Goal: Information Seeking & Learning: Learn about a topic

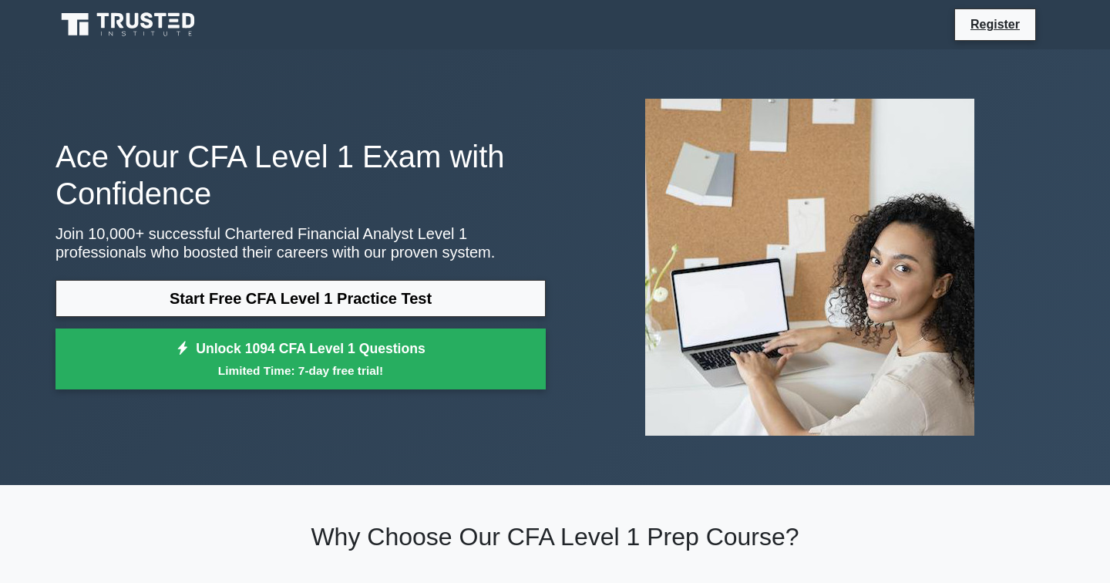
scroll to position [53, 0]
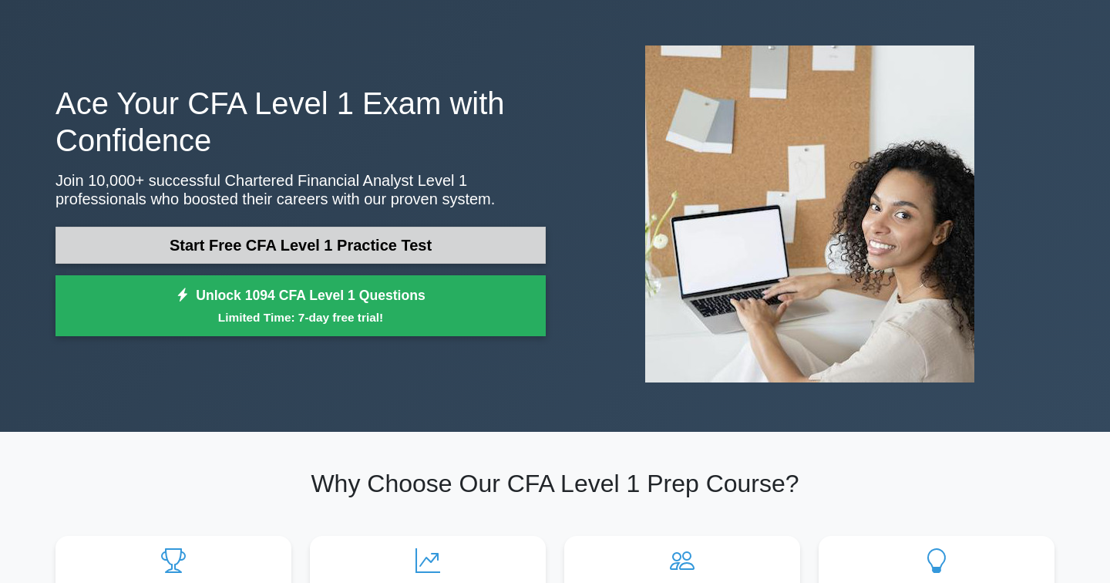
click at [317, 247] on link "Start Free CFA Level 1 Practice Test" at bounding box center [300, 245] width 490 height 37
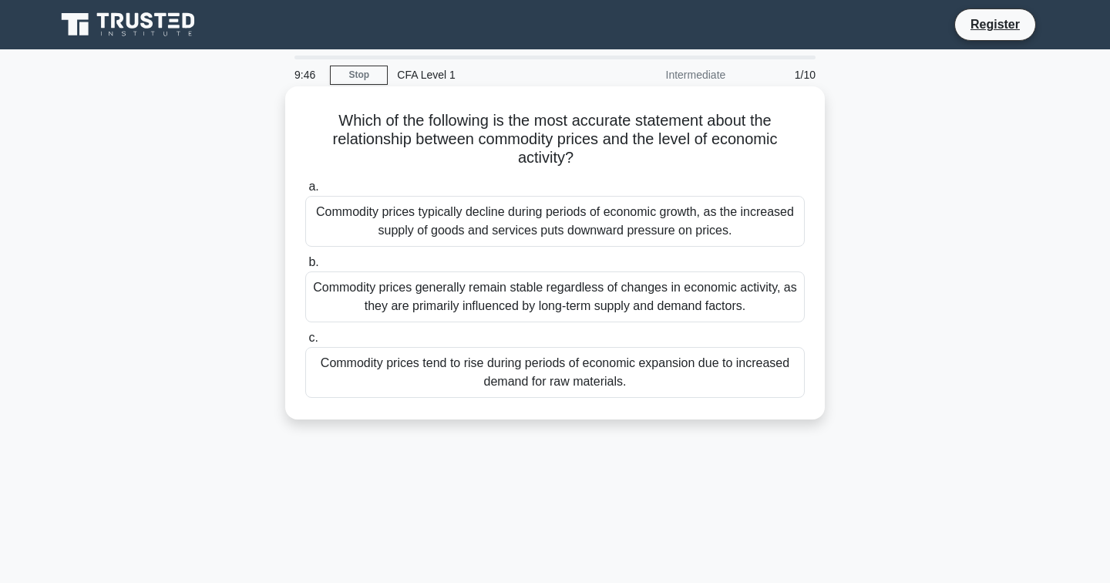
click at [546, 377] on div "Commodity prices tend to rise during periods of economic expansion due to incre…" at bounding box center [554, 372] width 499 height 51
click at [305, 343] on input "c. Commodity prices tend to rise during periods of economic expansion due to in…" at bounding box center [305, 338] width 0 height 10
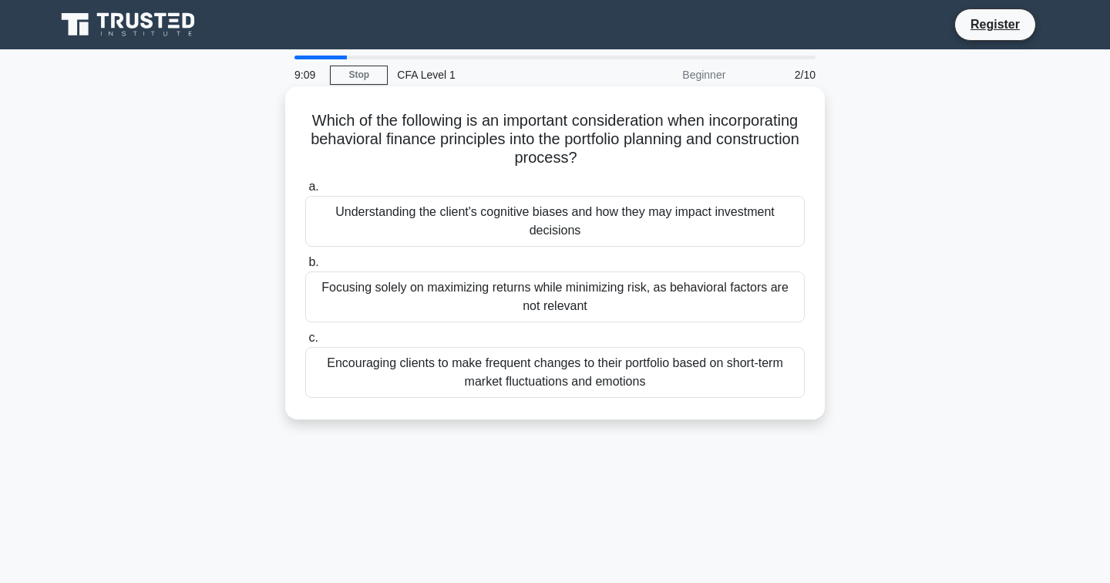
click at [571, 222] on div "Understanding the client's cognitive biases and how they may impact investment …" at bounding box center [554, 221] width 499 height 51
click at [305, 192] on input "a. Understanding the client's cognitive biases and how they may impact investme…" at bounding box center [305, 187] width 0 height 10
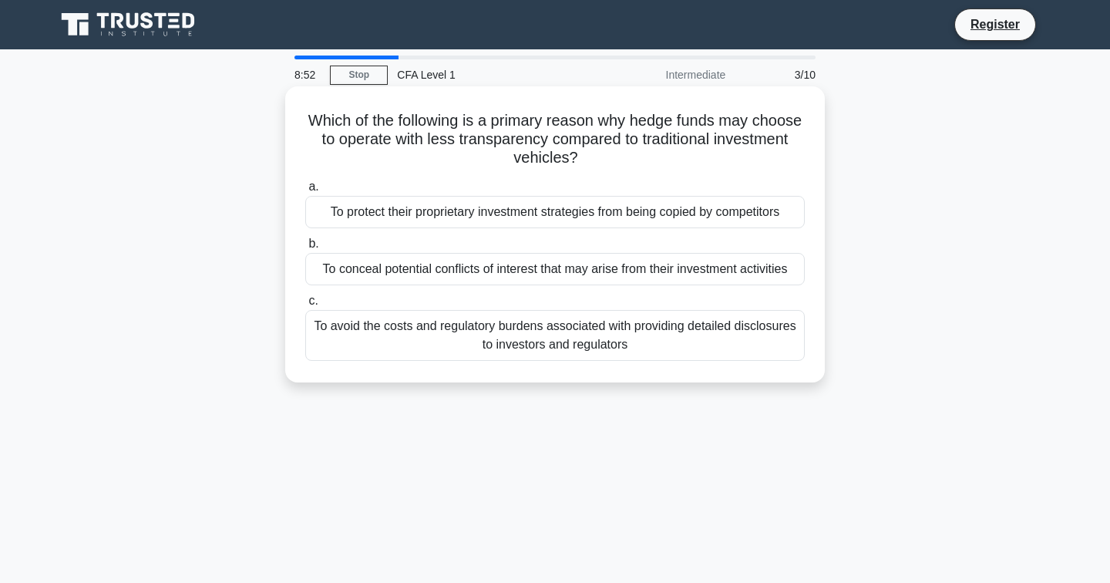
click at [611, 209] on div "To protect their proprietary investment strategies from being copied by competi…" at bounding box center [554, 212] width 499 height 32
click at [305, 192] on input "a. To protect their proprietary investment strategies from being copied by comp…" at bounding box center [305, 187] width 0 height 10
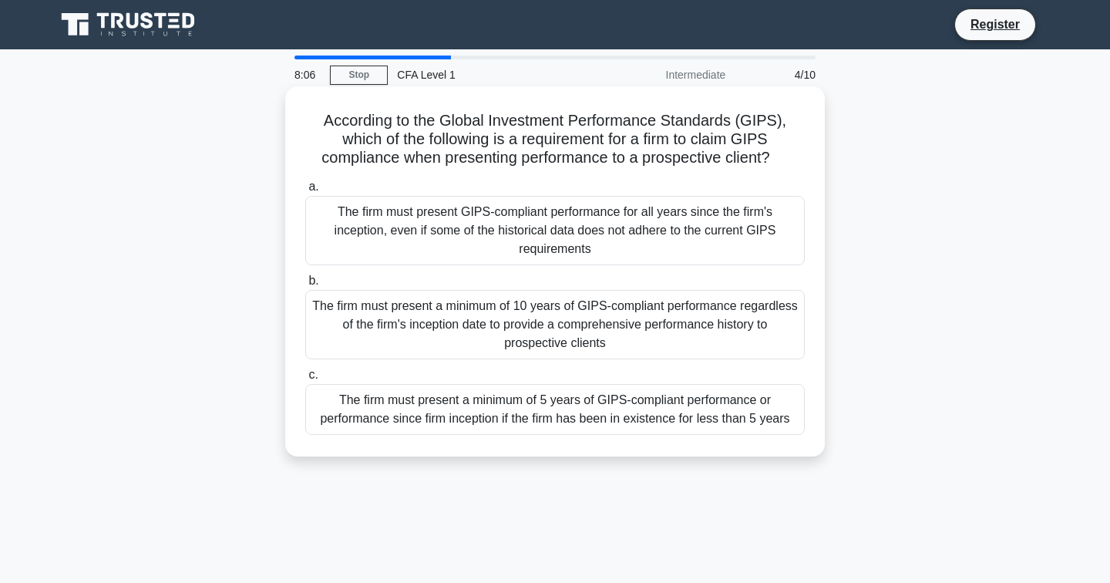
click at [613, 408] on div "The firm must present a minimum of 5 years of GIPS-compliant performance or per…" at bounding box center [554, 409] width 499 height 51
click at [305, 380] on input "c. The firm must present a minimum of 5 years of GIPS-compliant performance or …" at bounding box center [305, 375] width 0 height 10
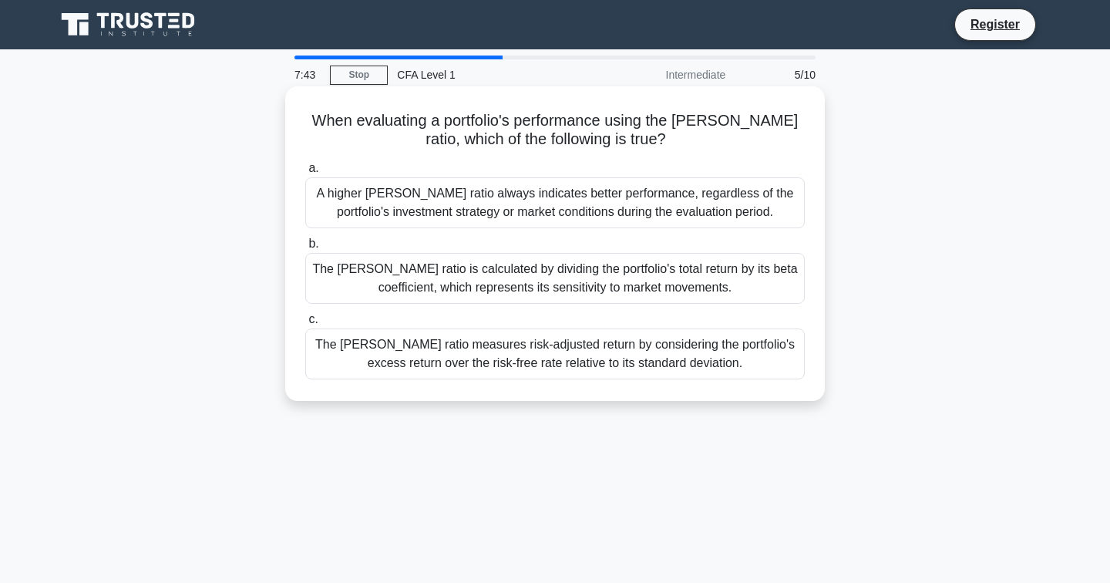
click at [683, 355] on div "The Sharpe ratio measures risk-adjusted return by considering the portfolio's e…" at bounding box center [554, 353] width 499 height 51
click at [305, 324] on input "c. The Sharpe ratio measures risk-adjusted return by considering the portfolio'…" at bounding box center [305, 319] width 0 height 10
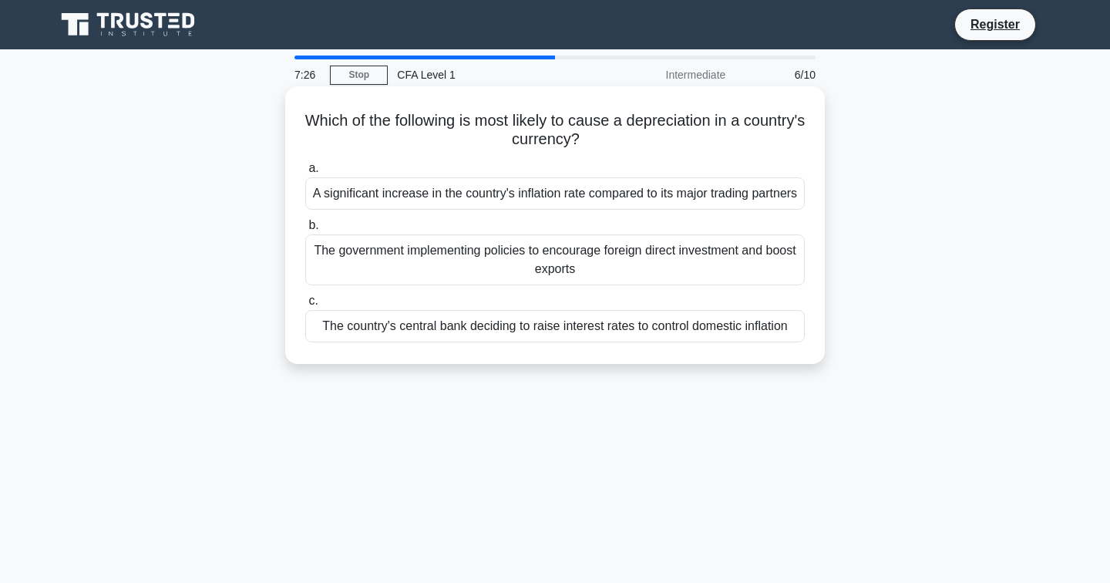
click at [671, 210] on div "A significant increase in the country's inflation rate compared to its major tr…" at bounding box center [554, 193] width 499 height 32
click at [305, 173] on input "a. A significant increase in the country's inflation rate compared to its major…" at bounding box center [305, 168] width 0 height 10
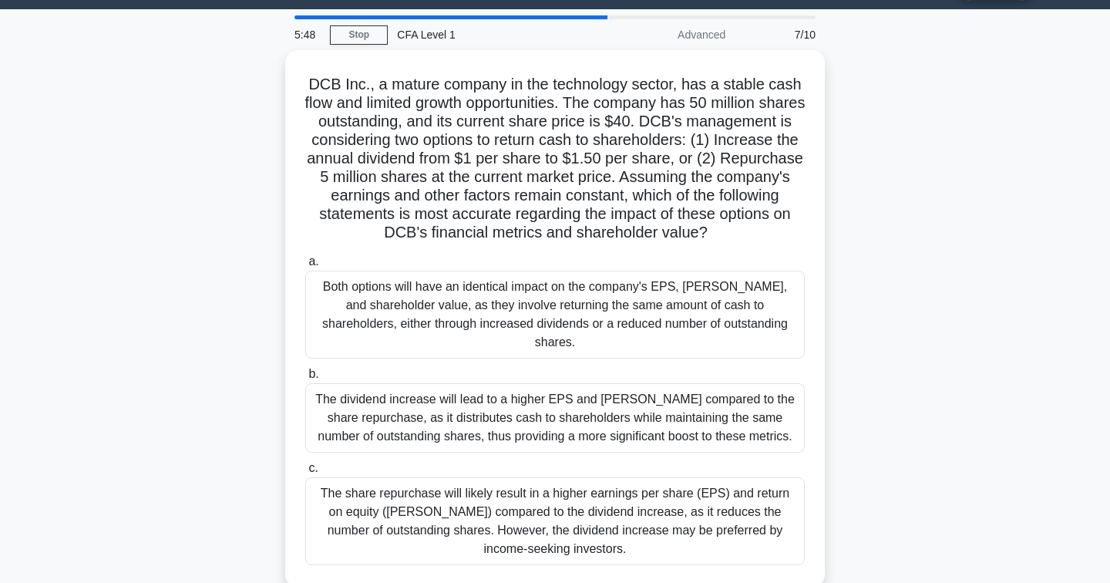
scroll to position [36, 0]
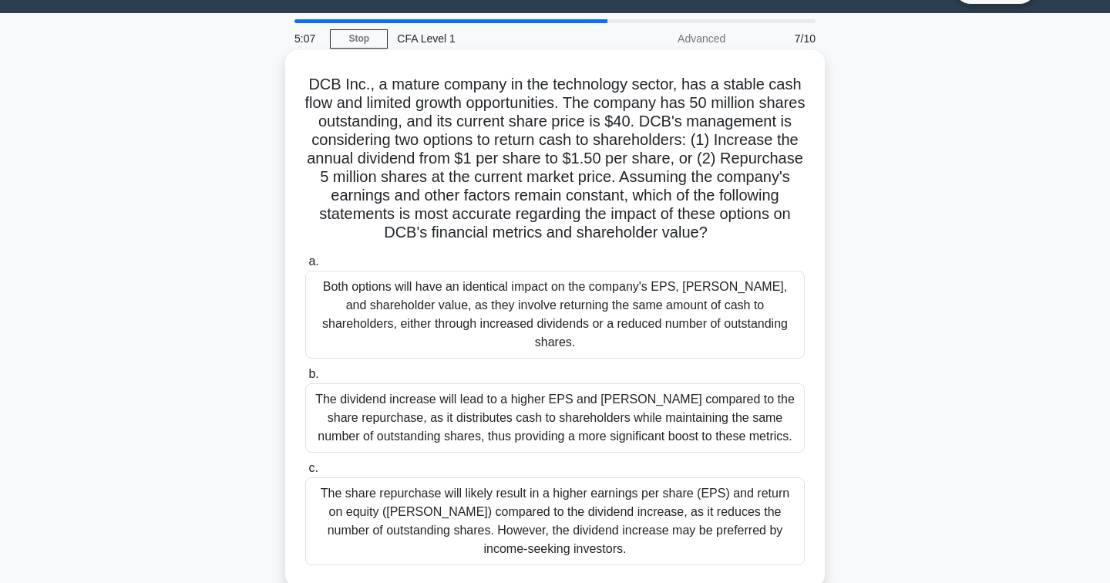
click at [594, 516] on div "The share repurchase will likely result in a higher earnings per share (EPS) an…" at bounding box center [554, 521] width 499 height 88
click at [305, 473] on input "c. The share repurchase will likely result in a higher earnings per share (EPS)…" at bounding box center [305, 468] width 0 height 10
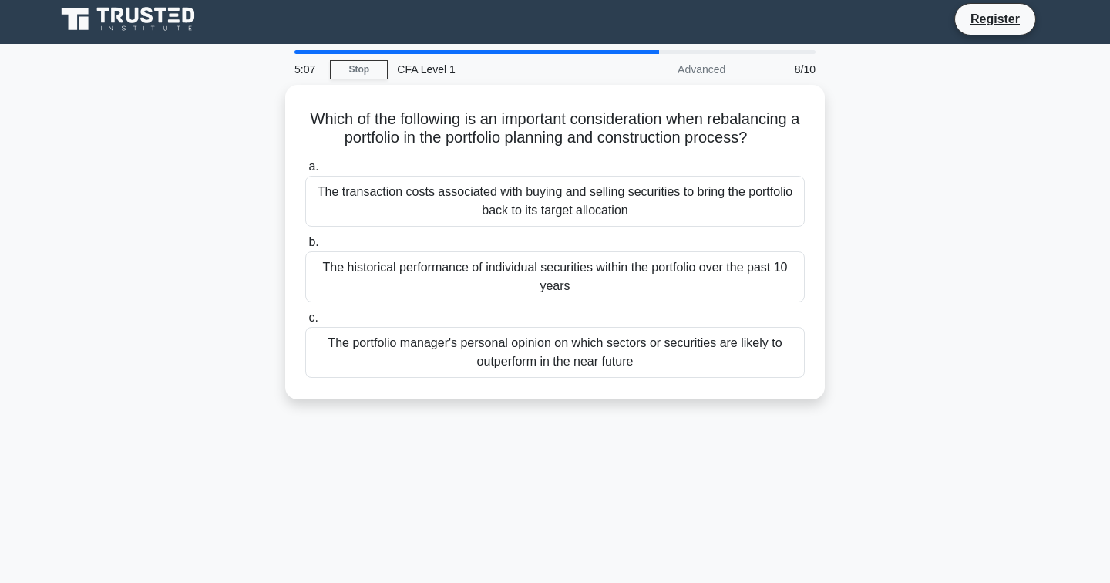
scroll to position [0, 0]
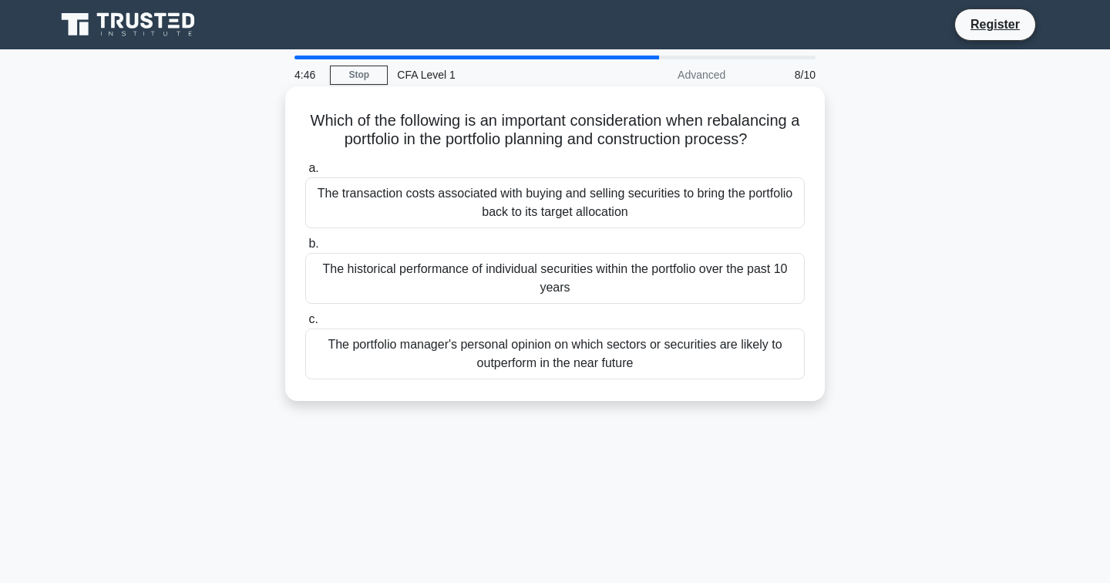
click at [728, 196] on div "The transaction costs associated with buying and selling securities to bring th…" at bounding box center [554, 202] width 499 height 51
click at [305, 173] on input "a. The transaction costs associated with buying and selling securities to bring…" at bounding box center [305, 168] width 0 height 10
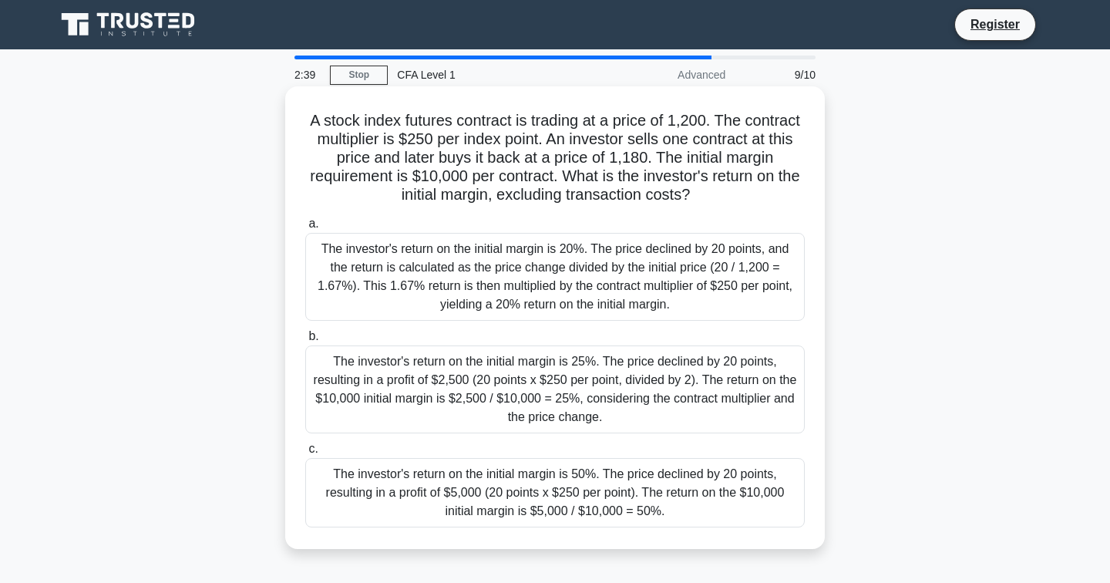
click at [549, 492] on div "The investor's return on the initial margin is 50%. The price declined by 20 po…" at bounding box center [554, 492] width 499 height 69
click at [305, 454] on input "c. The investor's return on the initial margin is 50%. The price declined by 20…" at bounding box center [305, 449] width 0 height 10
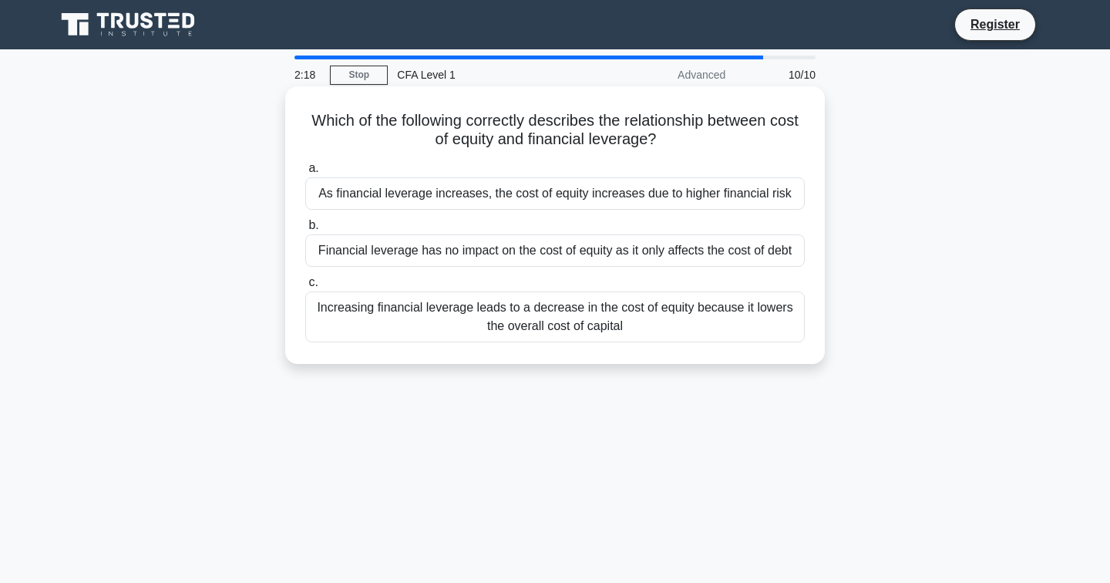
click at [526, 196] on div "As financial leverage increases, the cost of equity increases due to higher fin…" at bounding box center [554, 193] width 499 height 32
click at [305, 173] on input "a. As financial leverage increases, the cost of equity increases due to higher …" at bounding box center [305, 168] width 0 height 10
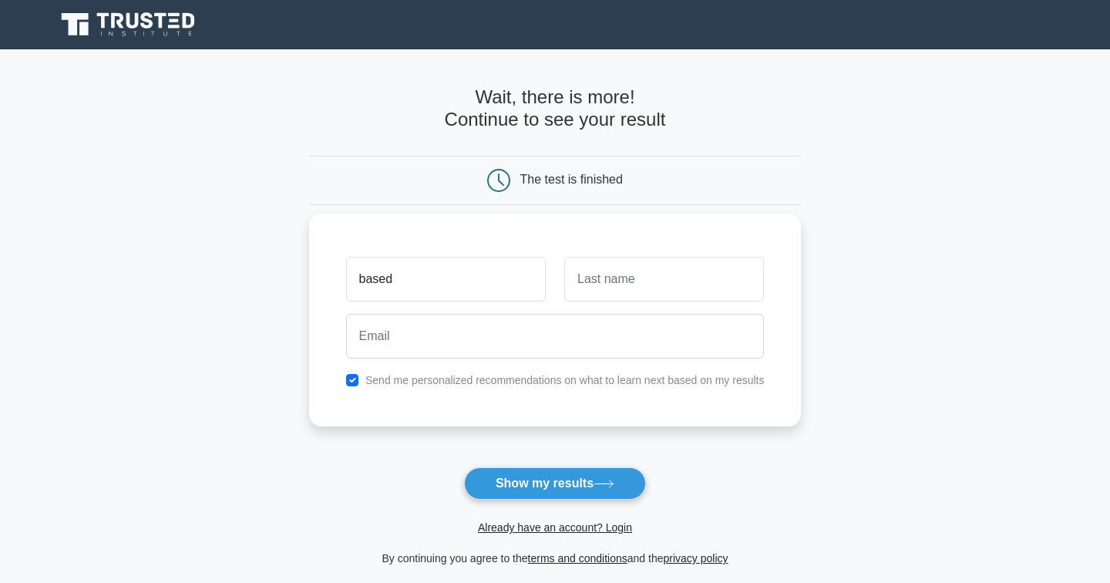
type input "based"
type input "[PERSON_NAME]"
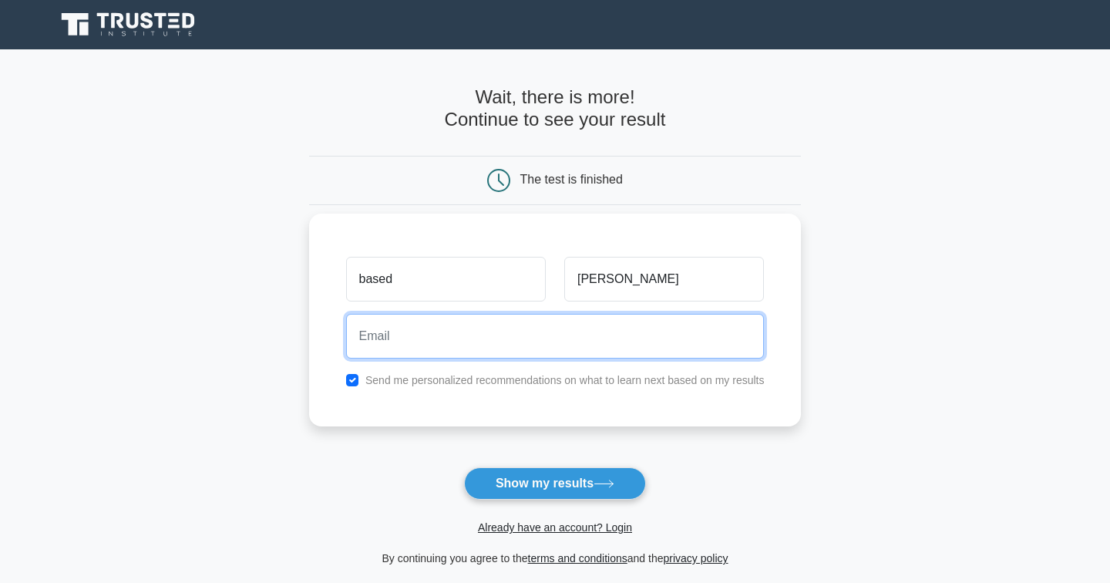
click at [430, 334] on input "email" at bounding box center [555, 336] width 418 height 45
type input "gavin.bell@mail.utoronto.ca"
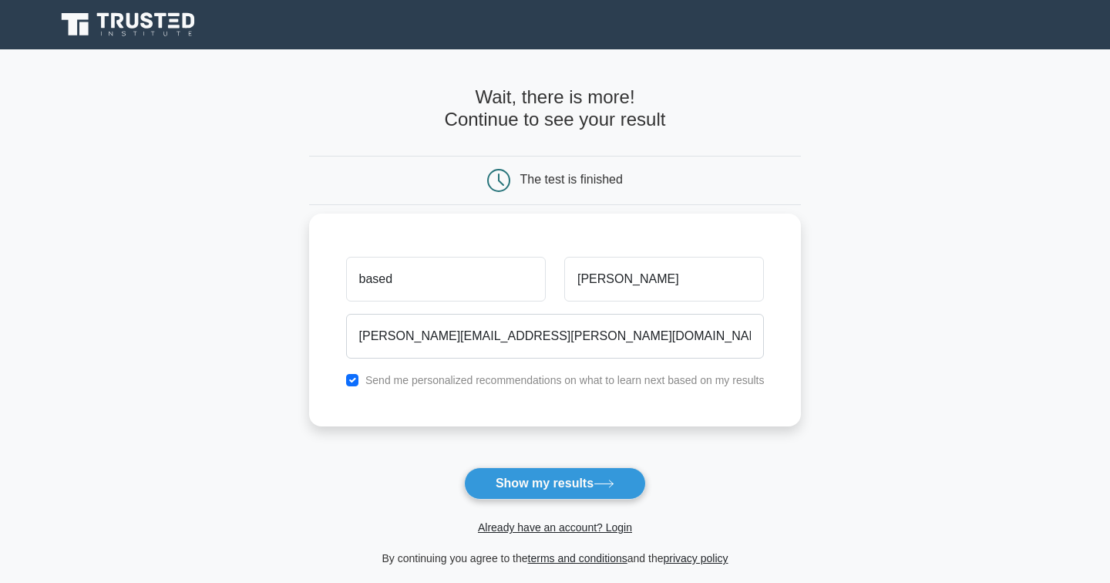
click at [454, 380] on label "Send me personalized recommendations on what to learn next based on my results" at bounding box center [564, 380] width 399 height 12
click at [354, 386] on div "Send me personalized recommendations on what to learn next based on my results" at bounding box center [555, 380] width 437 height 18
click at [354, 378] on input "checkbox" at bounding box center [352, 380] width 12 height 12
checkbox input "false"
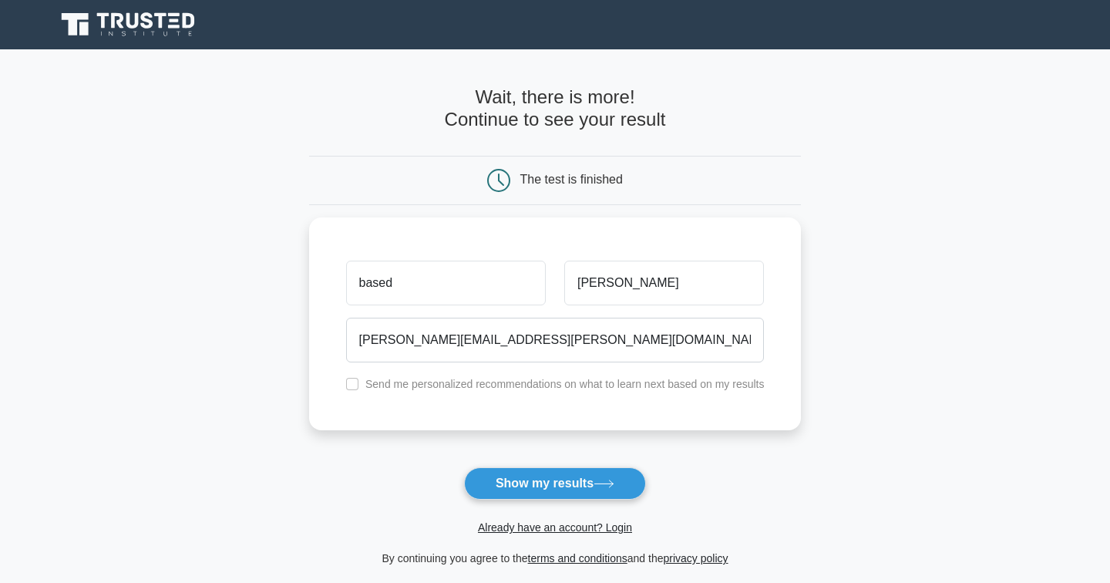
click at [394, 466] on form "Wait, there is more! Continue to see your result The test is finished based chad" at bounding box center [555, 326] width 492 height 481
click at [539, 480] on button "Show my results" at bounding box center [555, 483] width 182 height 32
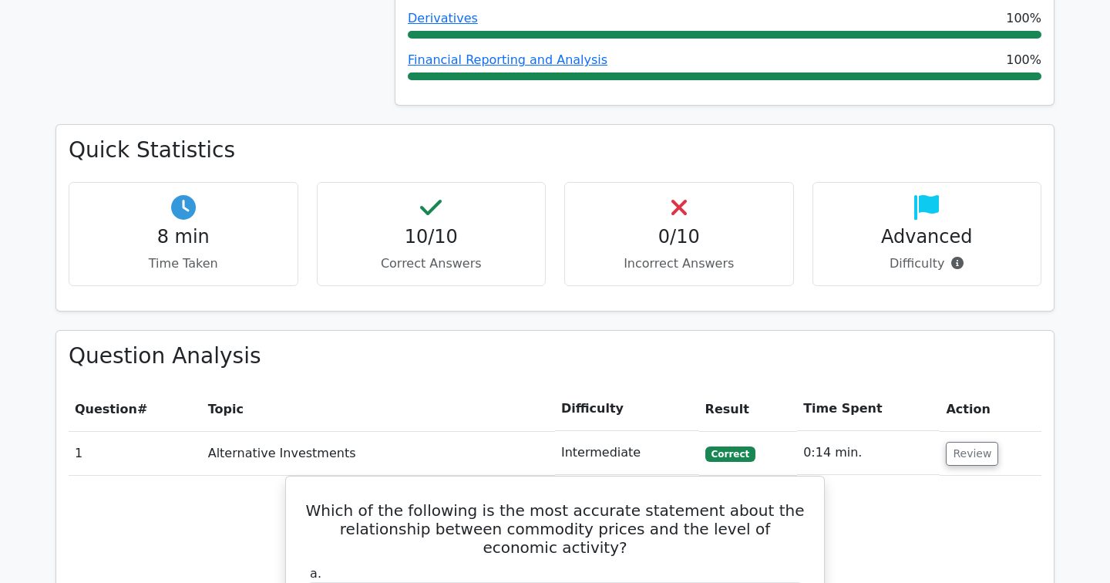
scroll to position [888, 0]
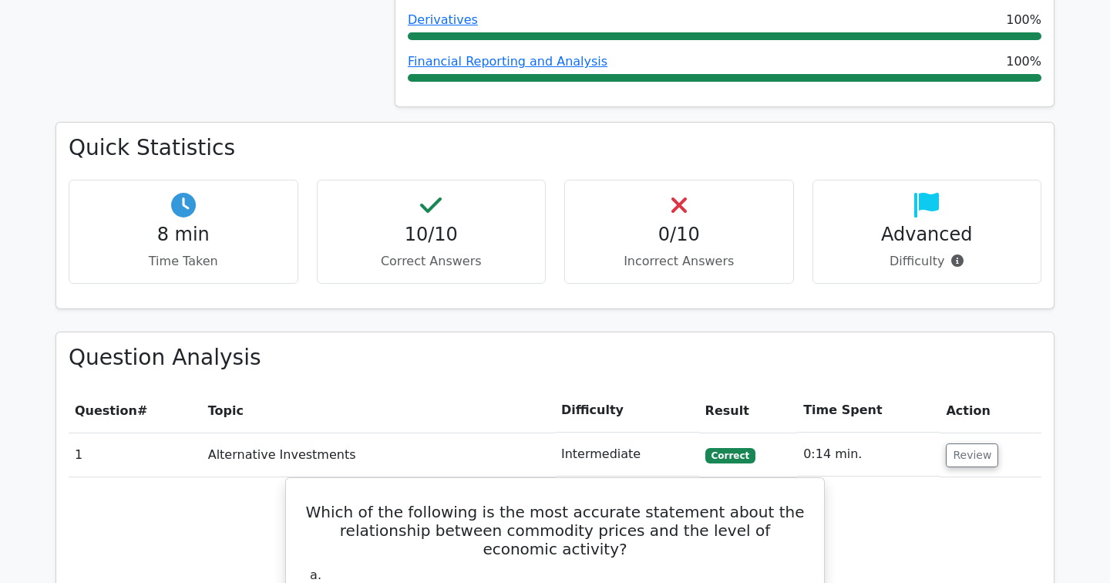
click at [1012, 220] on div "Advanced Difficulty" at bounding box center [927, 232] width 230 height 104
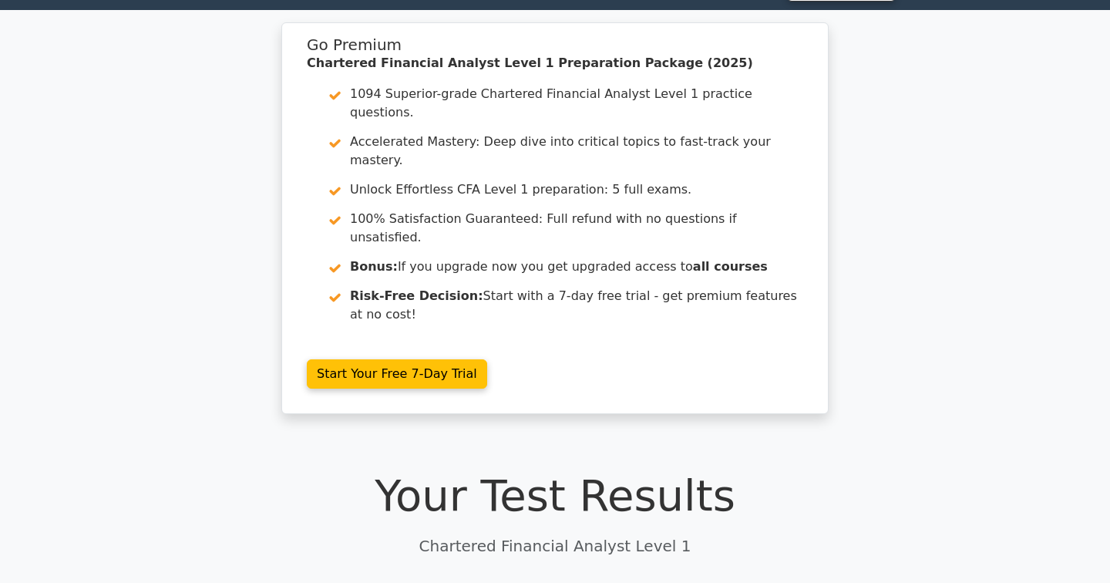
scroll to position [0, 0]
